Goal: Task Accomplishment & Management: Complete application form

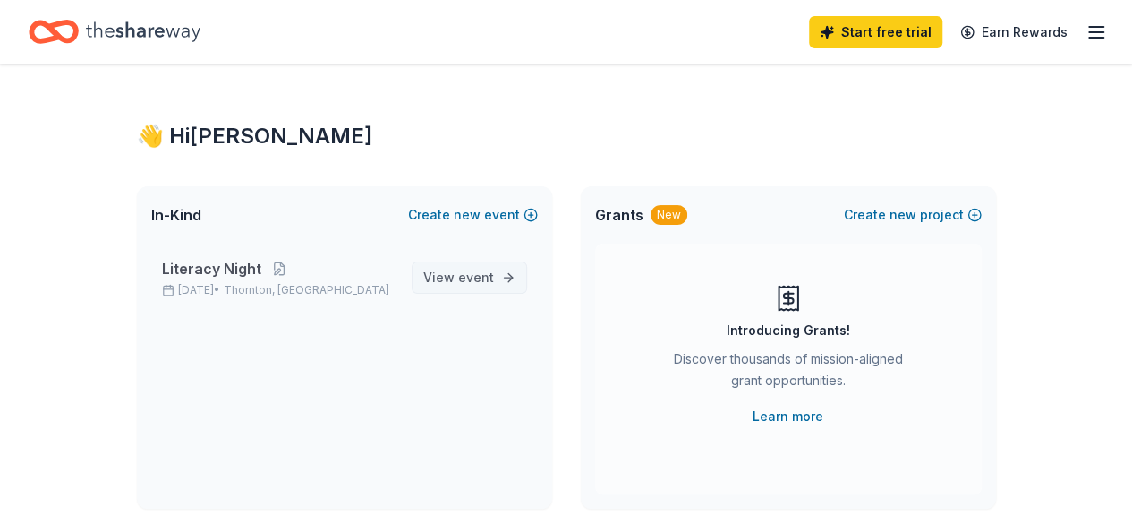
click at [462, 277] on span "event" at bounding box center [476, 276] width 36 height 15
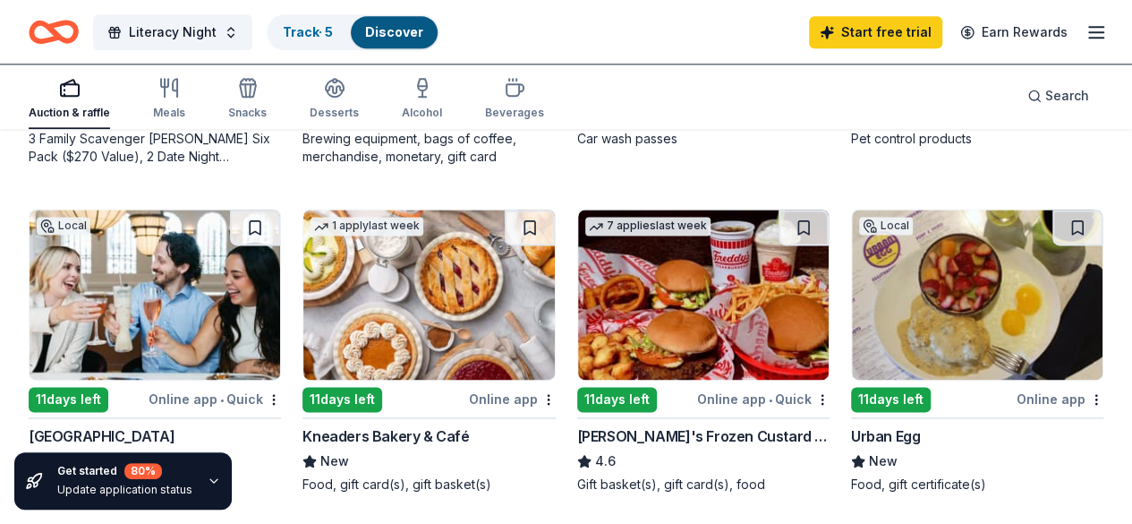
scroll to position [1123, 0]
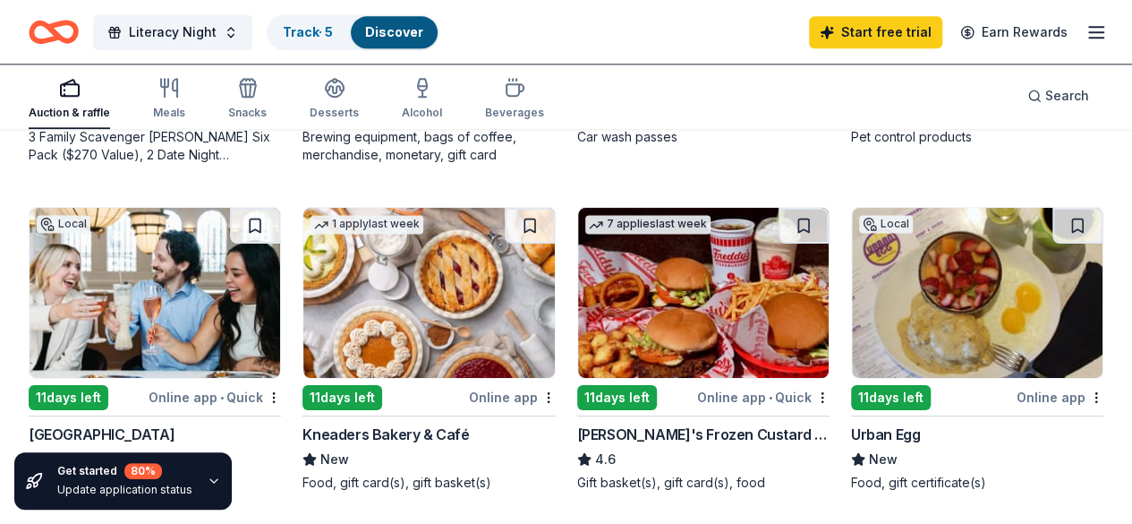
click at [251, 28] on button "Literacy Night" at bounding box center [172, 32] width 159 height 36
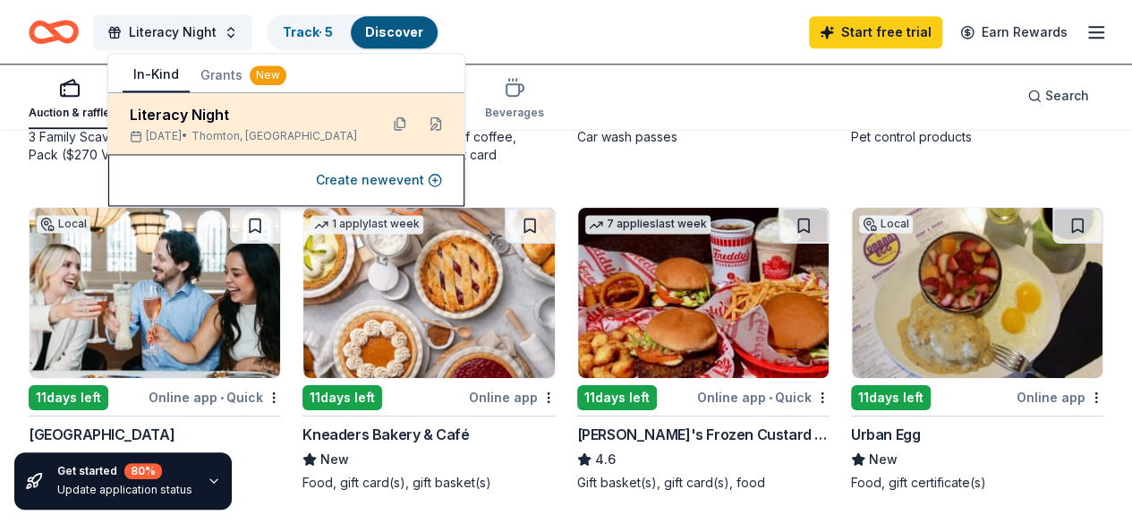
click at [229, 115] on div "Literacy Night" at bounding box center [247, 114] width 235 height 21
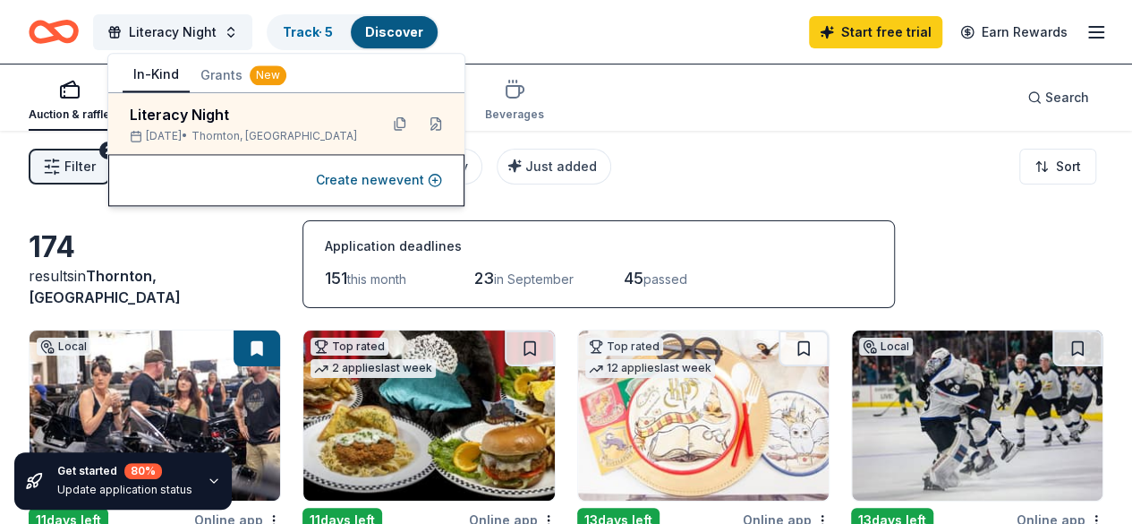
click at [670, 133] on div "Filter 2 Application methods Causes Eligibility Just added Sort" at bounding box center [566, 167] width 1132 height 72
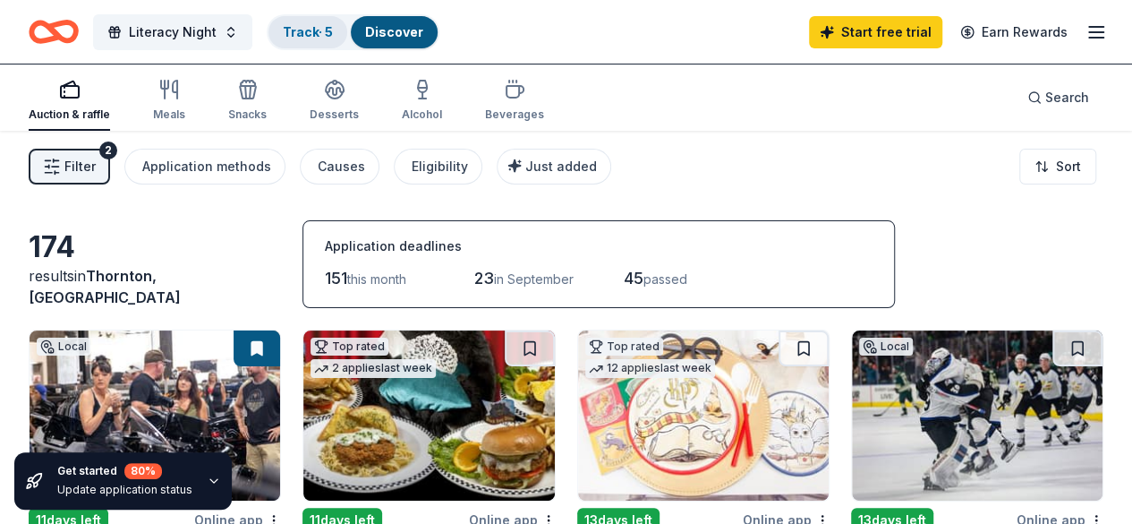
click at [332, 33] on link "Track · 5" at bounding box center [308, 31] width 50 height 15
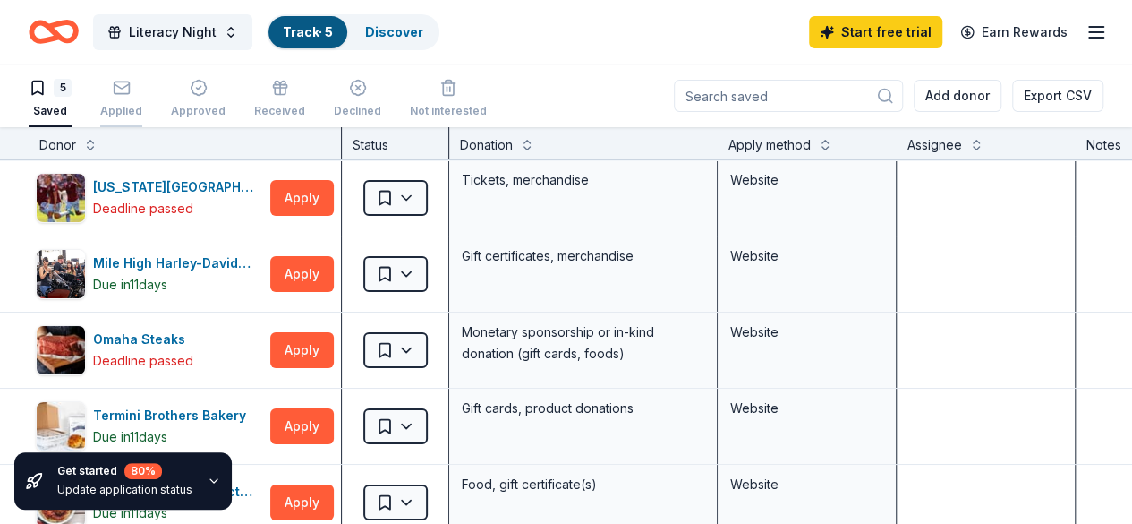
click at [142, 96] on div "Applied" at bounding box center [121, 98] width 42 height 39
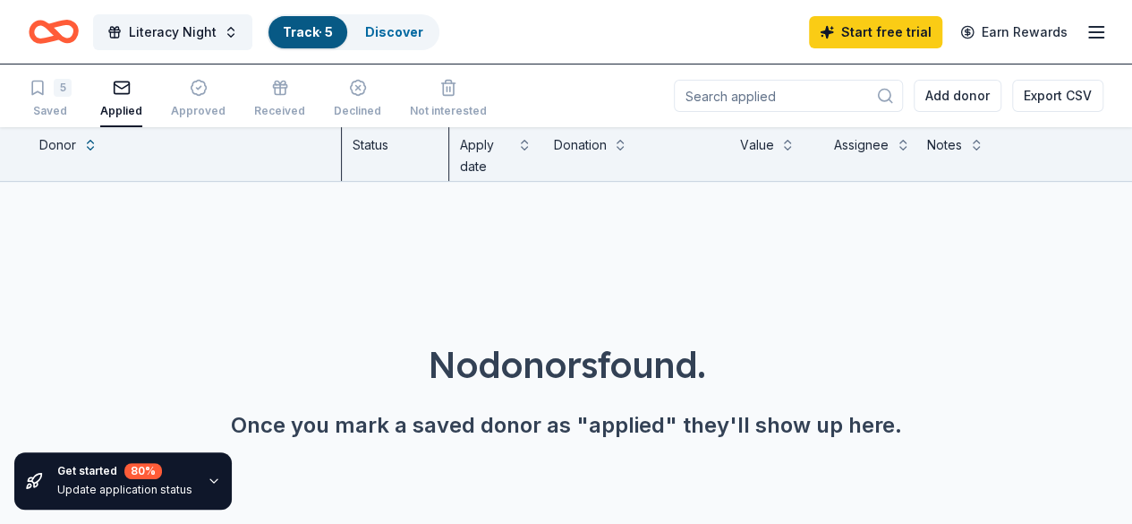
click at [806, 98] on input at bounding box center [788, 96] width 229 height 32
click at [76, 34] on icon "Home" at bounding box center [62, 31] width 28 height 18
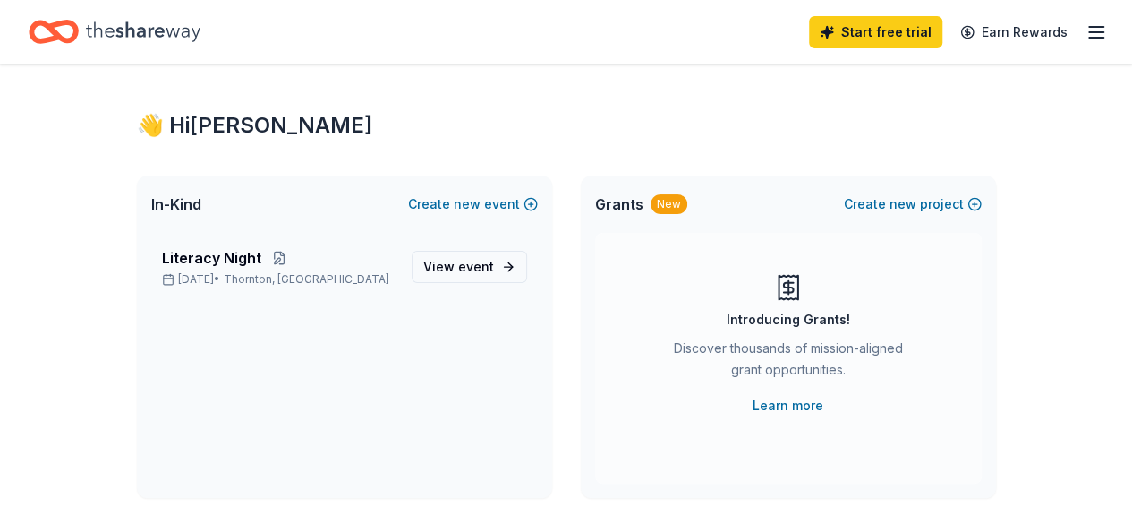
scroll to position [16, 0]
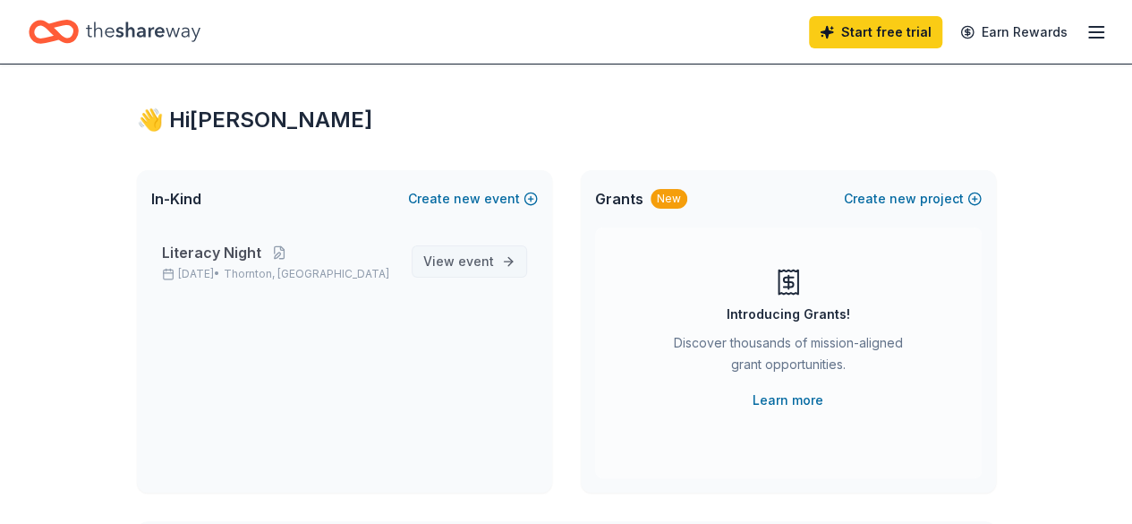
click at [480, 266] on span "event" at bounding box center [476, 260] width 36 height 15
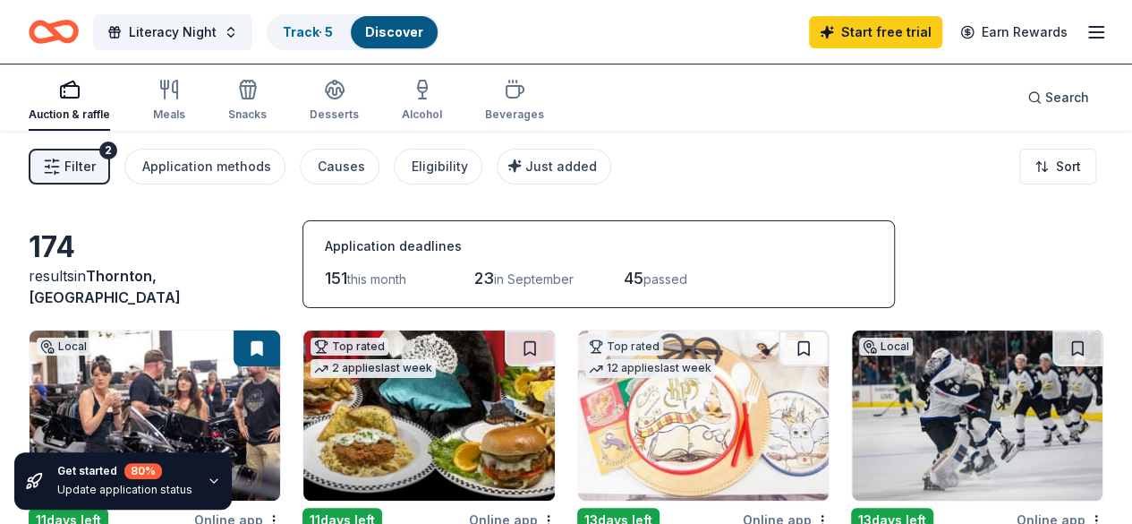
click at [96, 162] on span "Filter" at bounding box center [79, 166] width 31 height 21
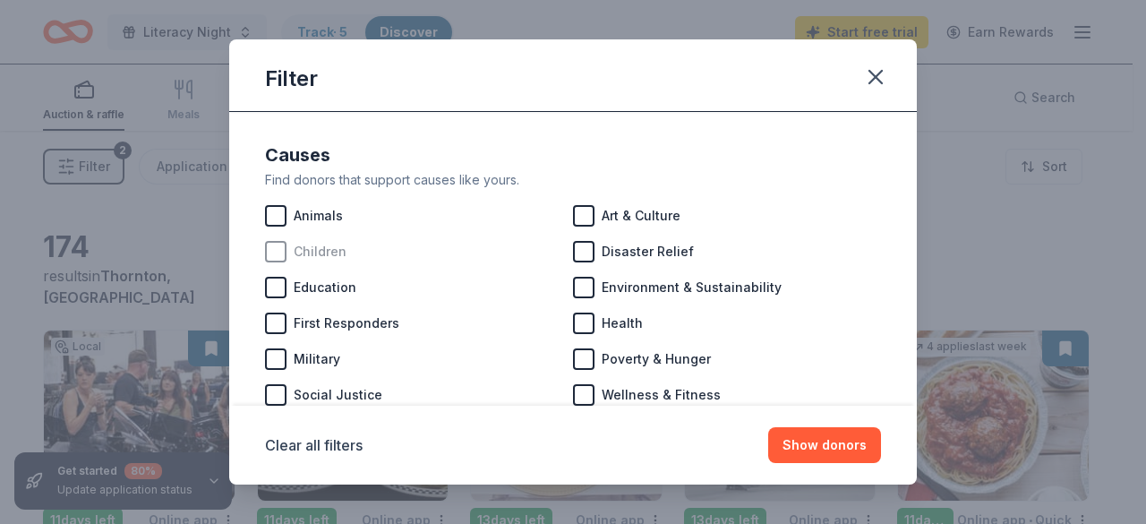
click at [272, 257] on div at bounding box center [275, 251] width 21 height 21
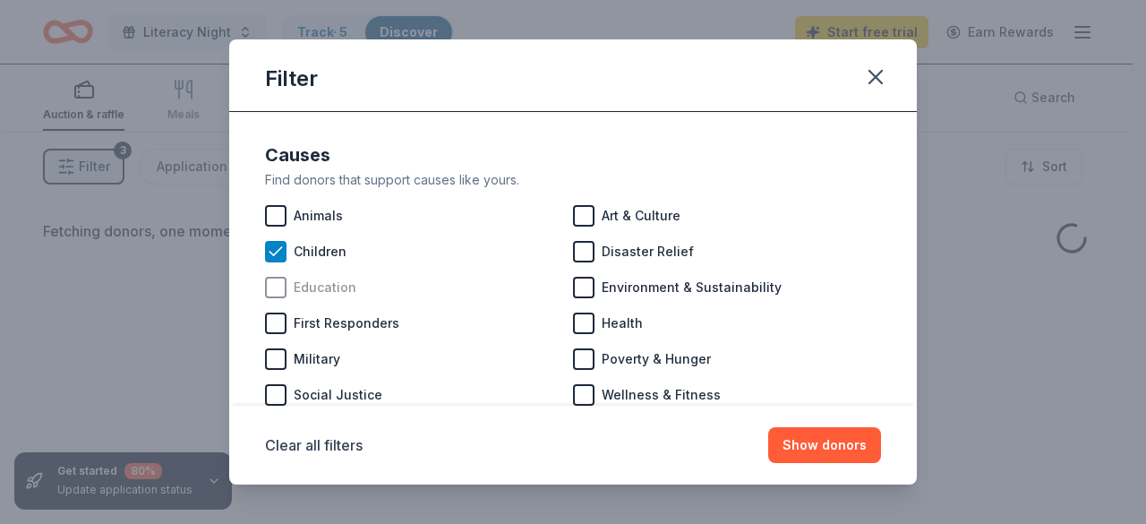
click at [274, 282] on div at bounding box center [275, 287] width 21 height 21
click at [826, 448] on button "Show donors" at bounding box center [824, 445] width 113 height 36
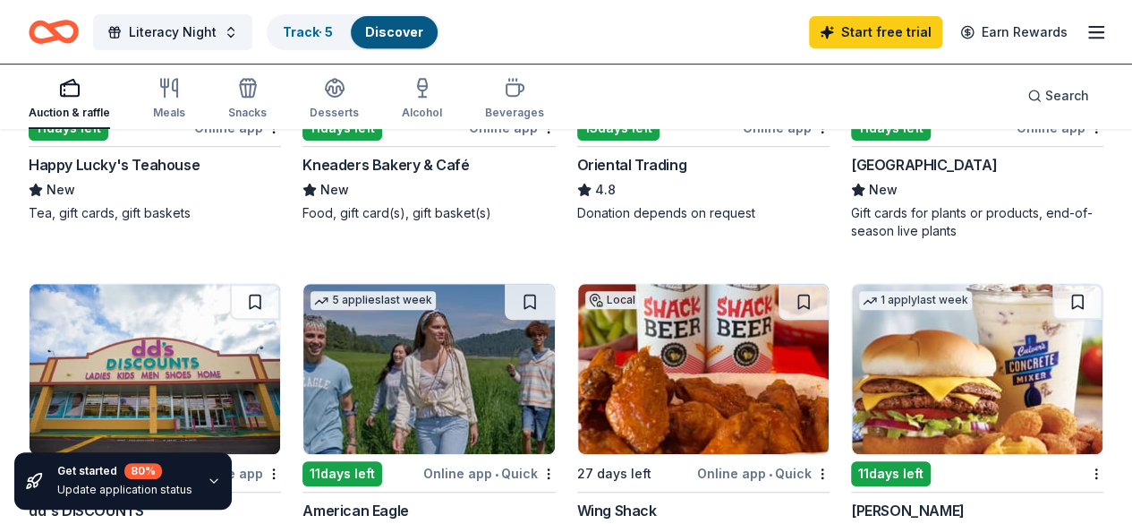
scroll to position [390, 0]
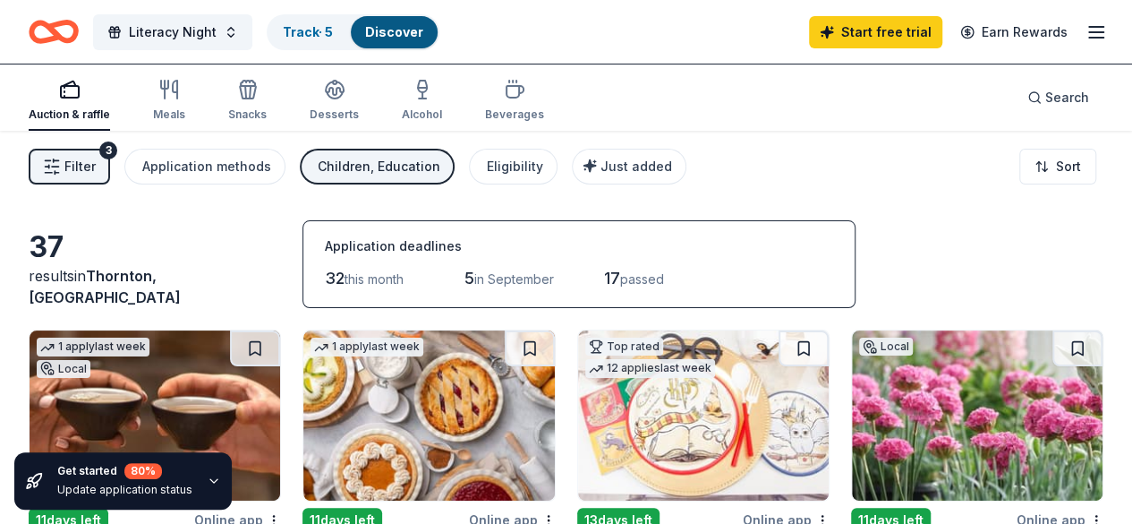
scroll to position [4, 0]
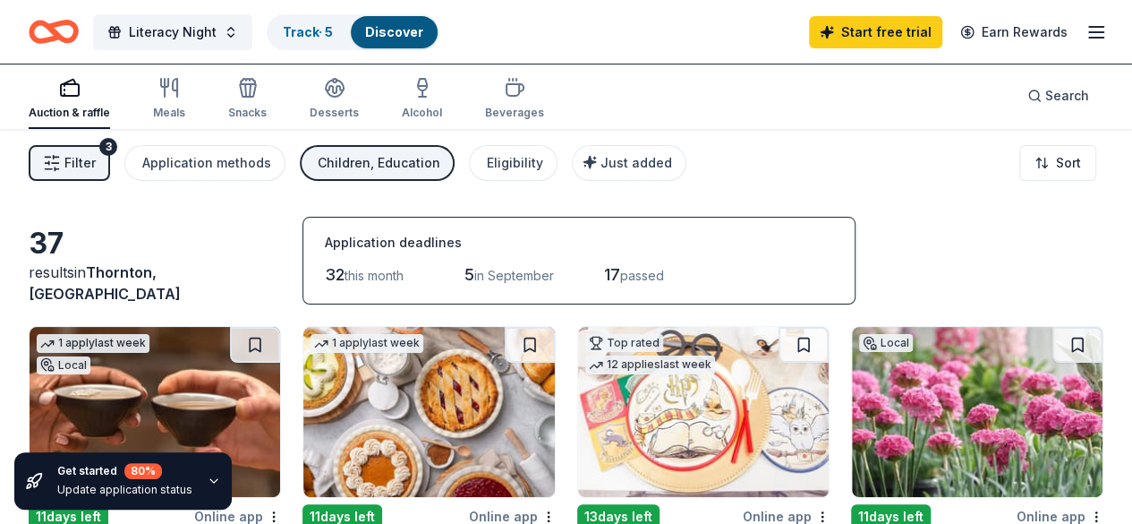
click at [1088, 35] on icon "button" at bounding box center [1096, 31] width 21 height 21
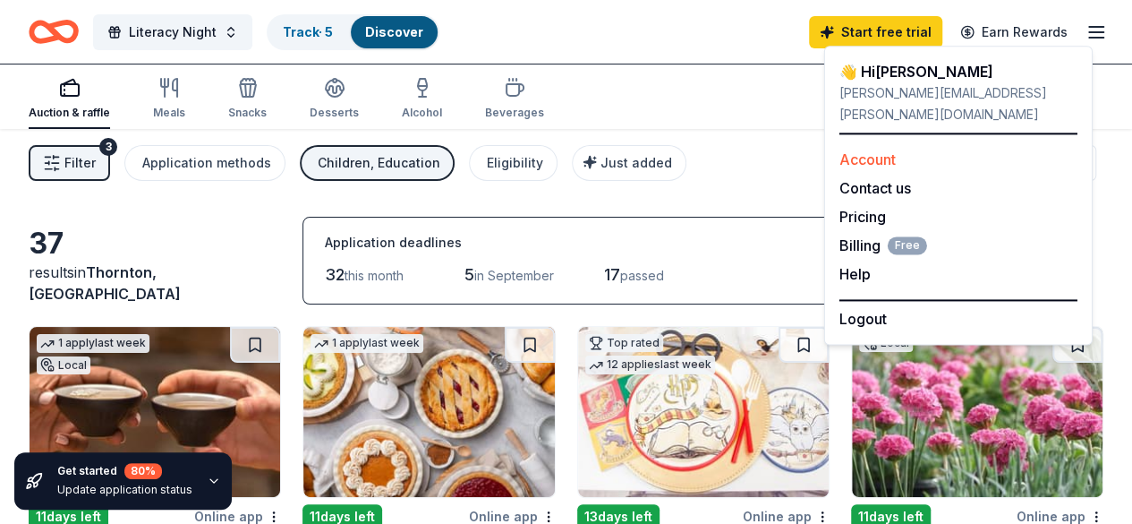
click at [883, 150] on link "Account" at bounding box center [868, 159] width 56 height 18
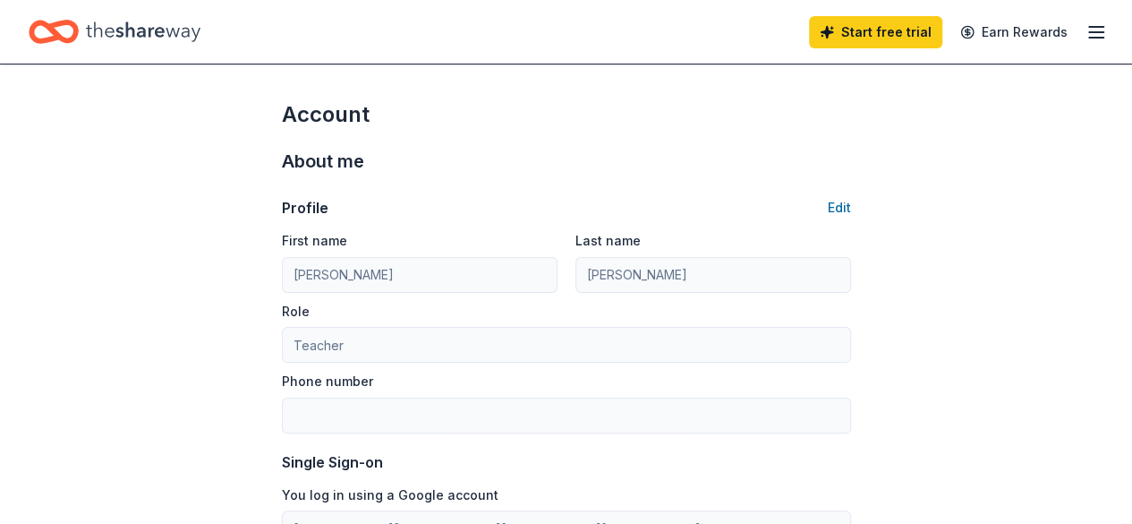
click at [1089, 32] on line "button" at bounding box center [1096, 32] width 14 height 0
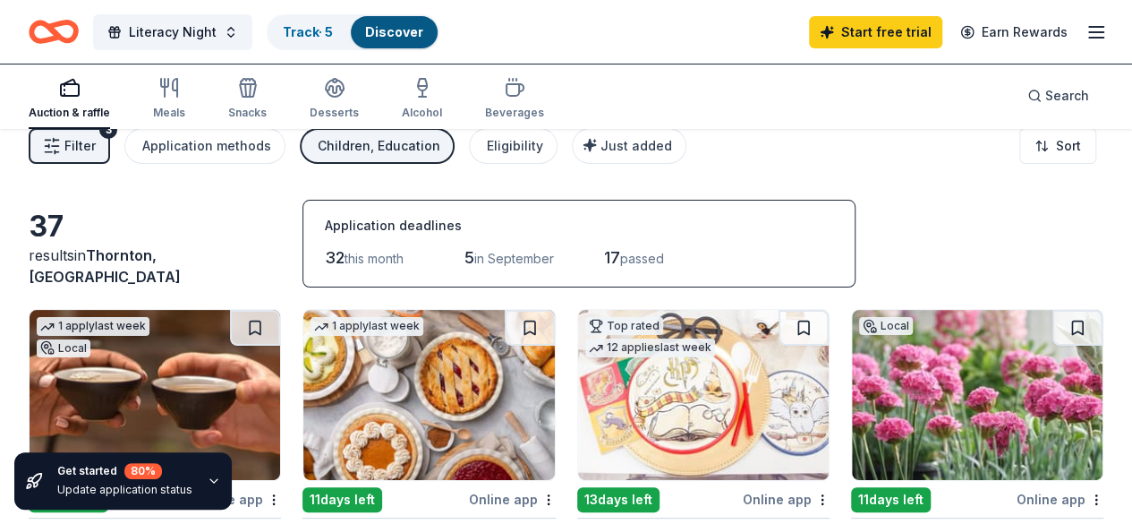
scroll to position [8, 0]
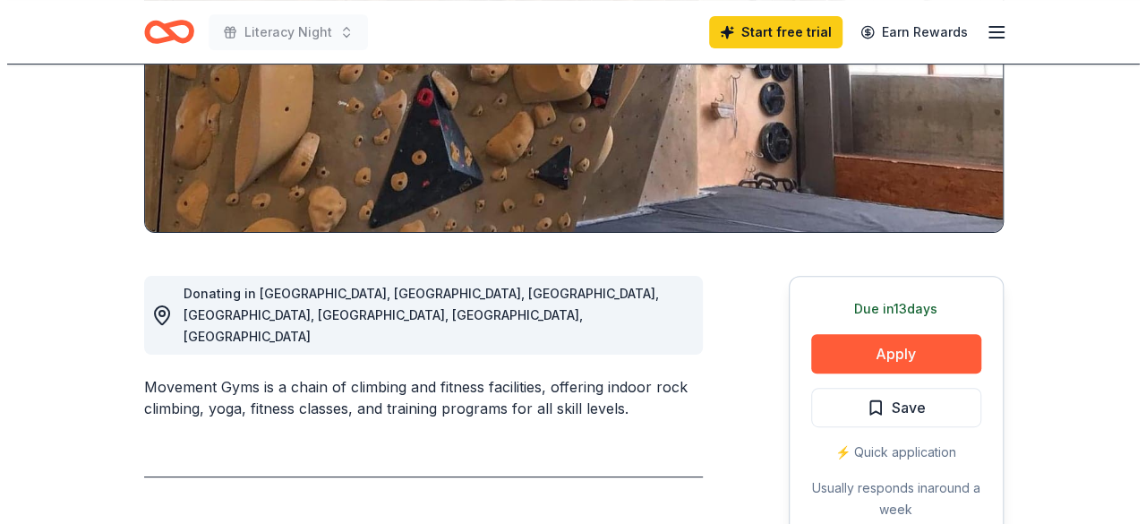
scroll to position [313, 0]
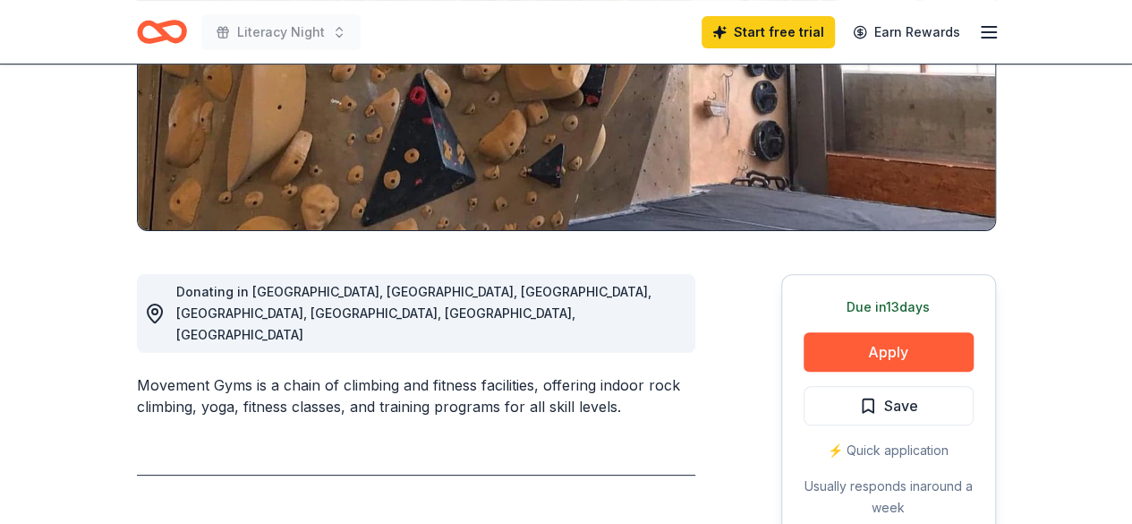
click at [392, 146] on img at bounding box center [567, 59] width 858 height 342
click at [876, 339] on button "Apply" at bounding box center [889, 351] width 170 height 39
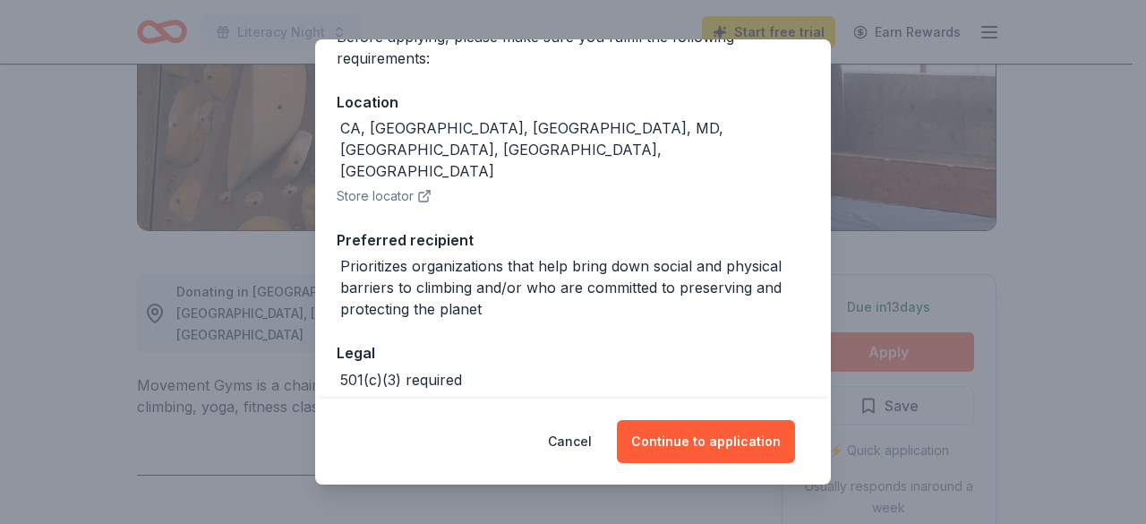
scroll to position [208, 0]
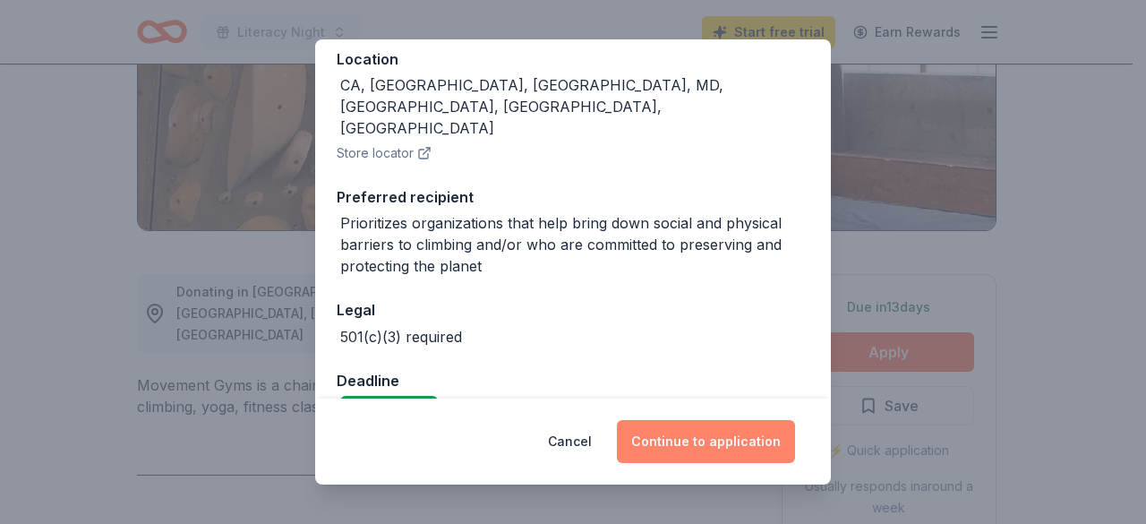
click at [693, 437] on button "Continue to application" at bounding box center [706, 441] width 178 height 43
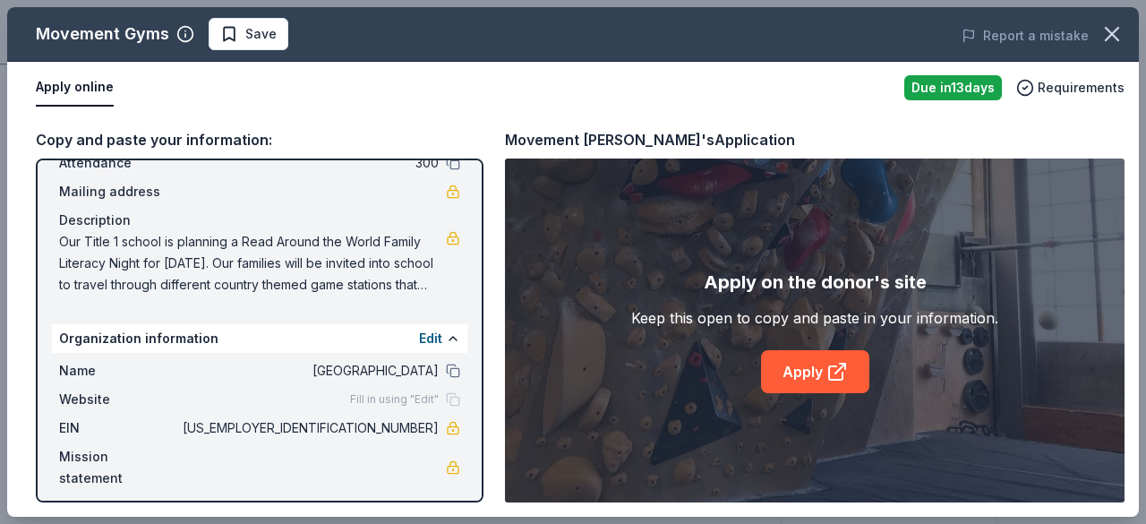
scroll to position [125, 0]
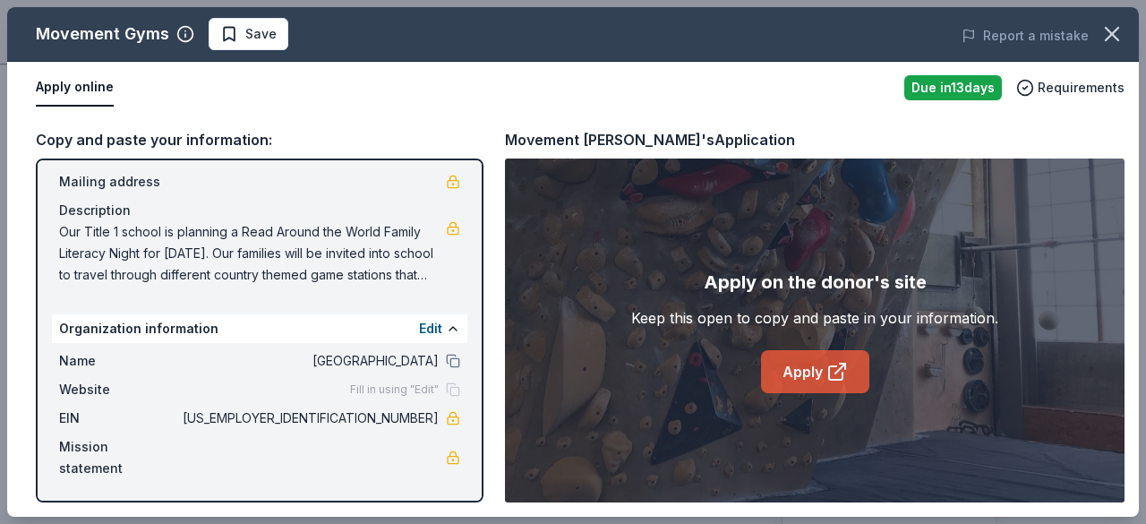
click at [802, 375] on link "Apply" at bounding box center [815, 371] width 108 height 43
